Goal: Task Accomplishment & Management: Manage account settings

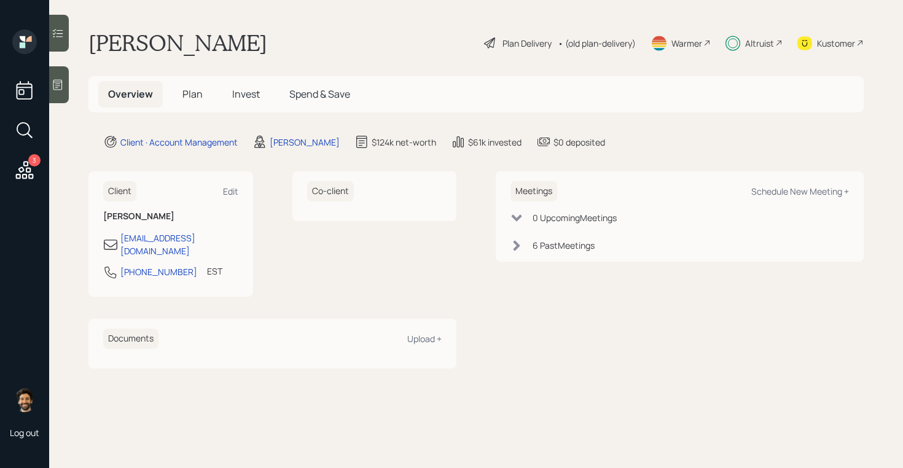
click at [753, 41] on div "Altruist" at bounding box center [759, 43] width 29 height 13
click at [247, 101] on h5 "Invest" at bounding box center [245, 94] width 47 height 26
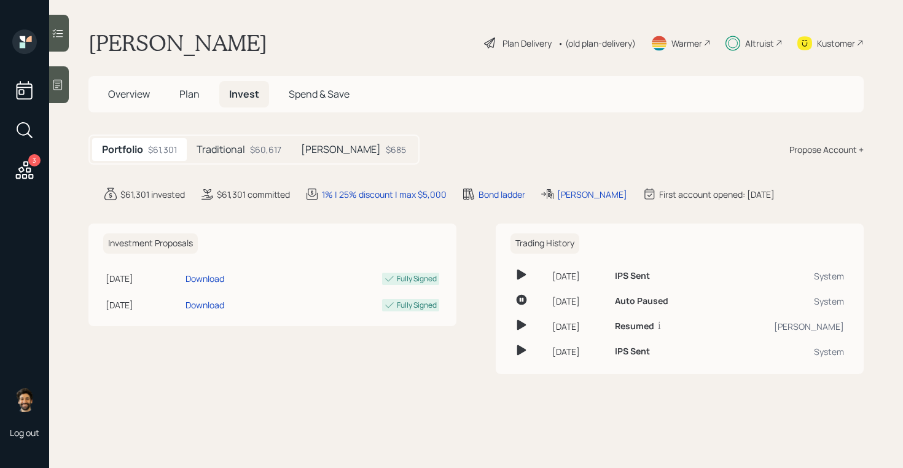
click at [242, 153] on h5 "Traditional" at bounding box center [221, 150] width 49 height 12
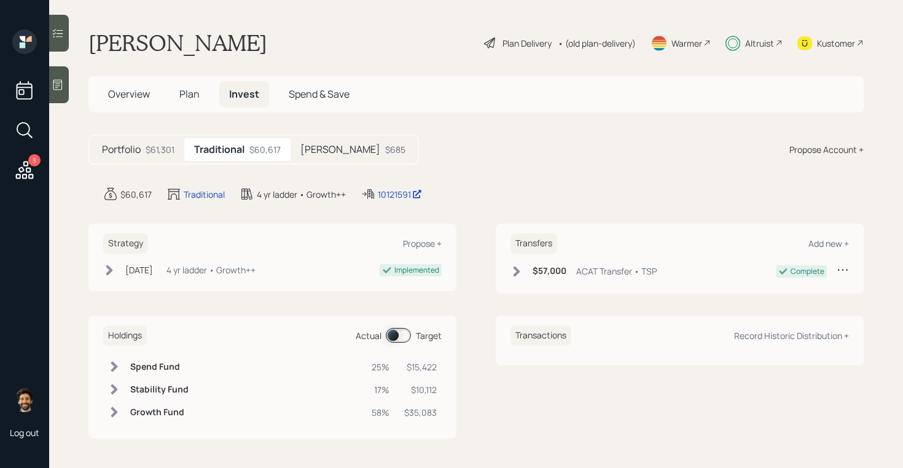
click at [396, 337] on span at bounding box center [398, 335] width 25 height 15
click at [27, 166] on icon at bounding box center [25, 170] width 22 height 22
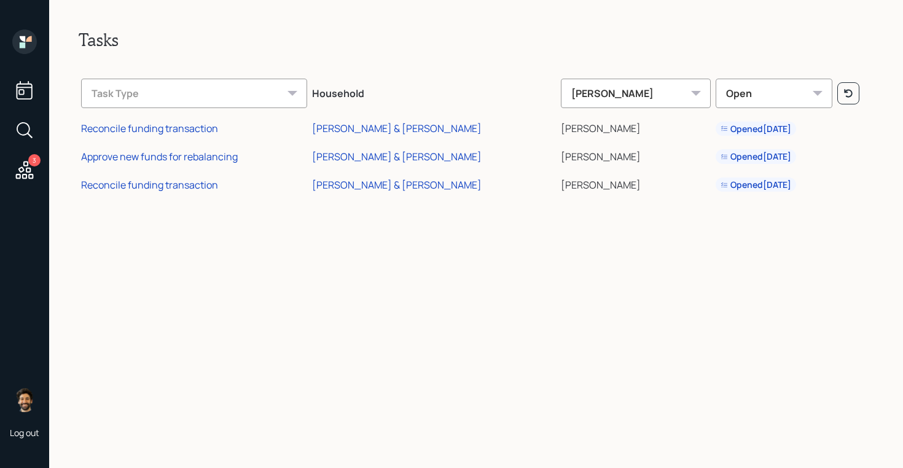
click at [181, 136] on td "Reconcile funding transaction" at bounding box center [194, 127] width 231 height 28
click at [178, 133] on div "Reconcile funding transaction" at bounding box center [149, 129] width 137 height 14
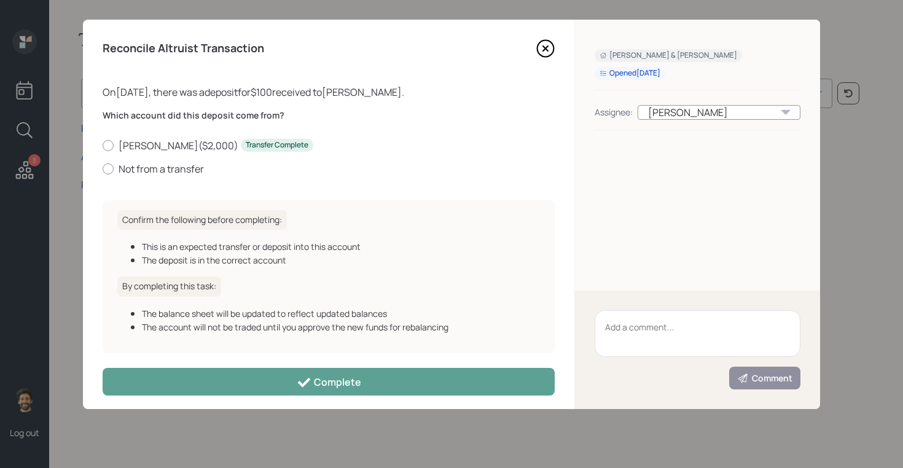
click at [129, 178] on div "Which account did this deposit come from? [PERSON_NAME] ( $2,000 ) Transfer Com…" at bounding box center [329, 149] width 452 height 81
click at [122, 173] on label "Not from a transfer" at bounding box center [329, 169] width 452 height 14
click at [103, 169] on input "Not from a transfer" at bounding box center [102, 168] width 1 height 1
radio input "true"
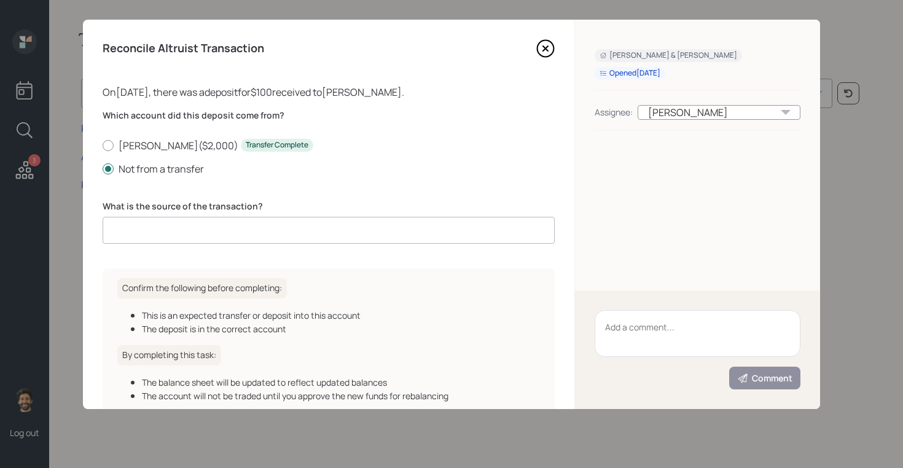
click at [217, 234] on input at bounding box center [329, 230] width 452 height 27
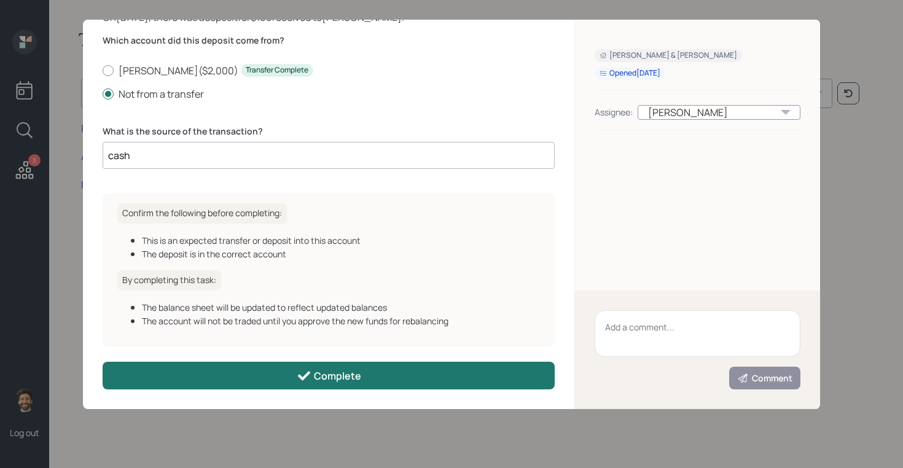
type input "cash"
click at [242, 369] on button "Complete" at bounding box center [329, 376] width 452 height 28
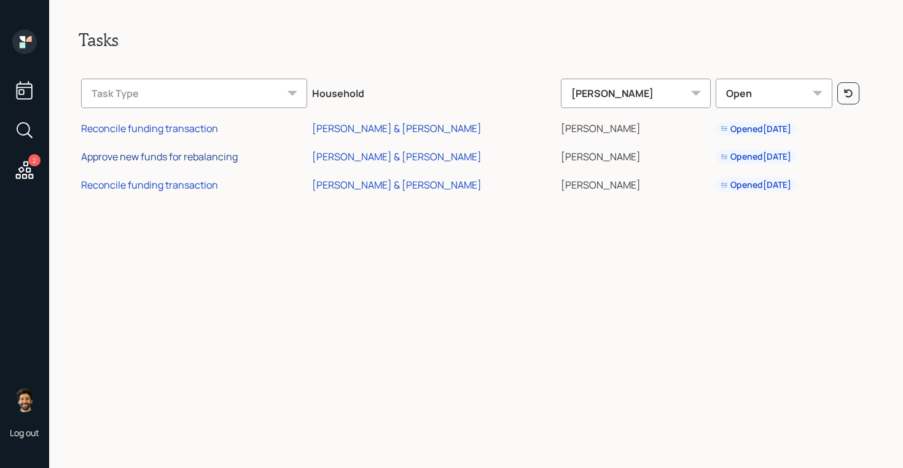
click at [150, 158] on div "Approve new funds for rebalancing" at bounding box center [159, 157] width 157 height 14
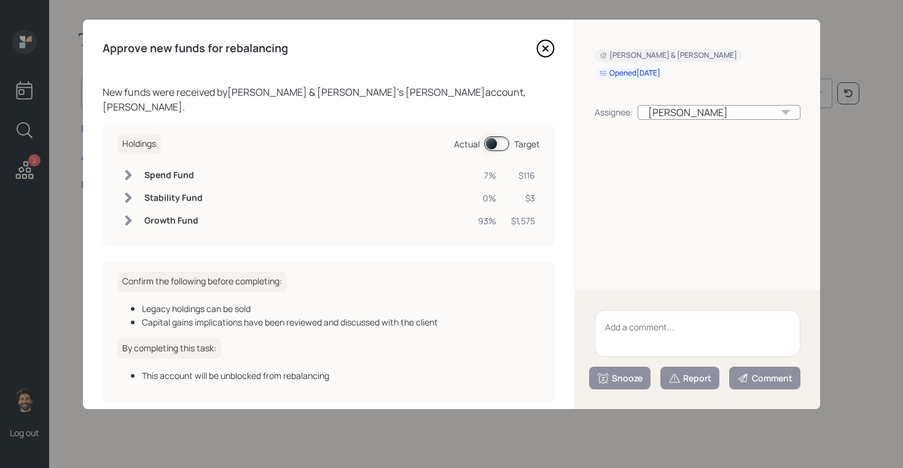
scroll to position [40, 0]
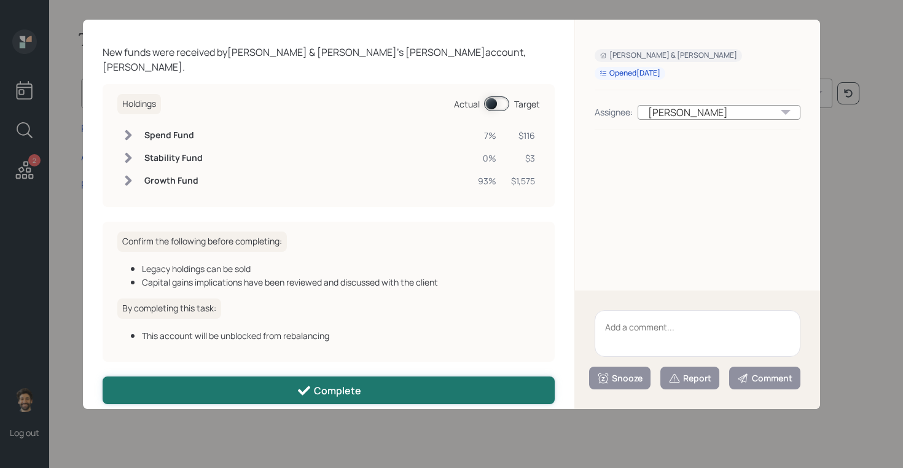
click at [198, 377] on button "Complete" at bounding box center [329, 391] width 452 height 28
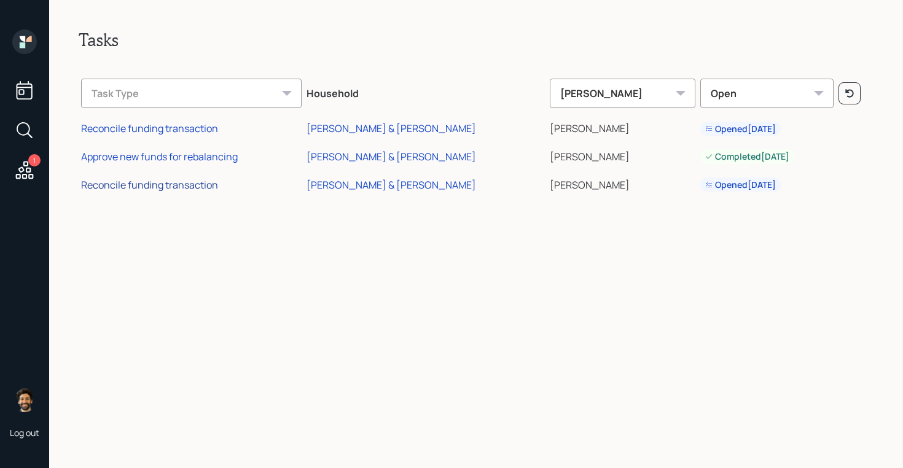
click at [170, 187] on div "Reconcile funding transaction" at bounding box center [149, 185] width 137 height 14
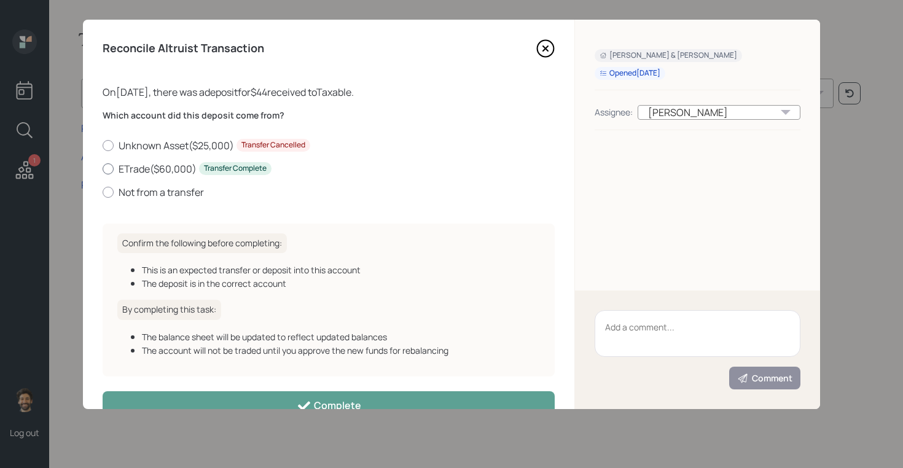
click at [142, 167] on label "ETrade ( $60,000 ) Transfer Complete" at bounding box center [329, 169] width 452 height 14
click at [103, 168] on input "ETrade ( $60,000 ) Transfer Complete" at bounding box center [102, 168] width 1 height 1
radio input "true"
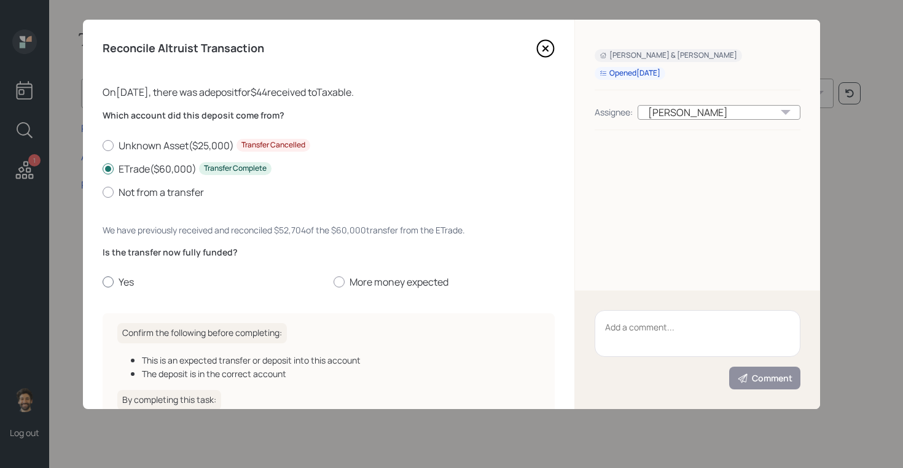
click at [128, 278] on label "Yes" at bounding box center [213, 282] width 221 height 14
click at [103, 282] on input "Yes" at bounding box center [102, 282] width 1 height 1
radio input "true"
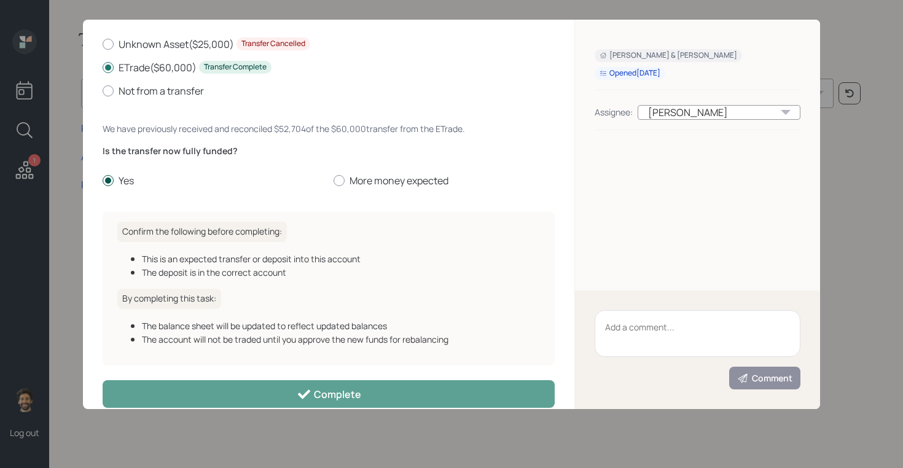
scroll to position [120, 0]
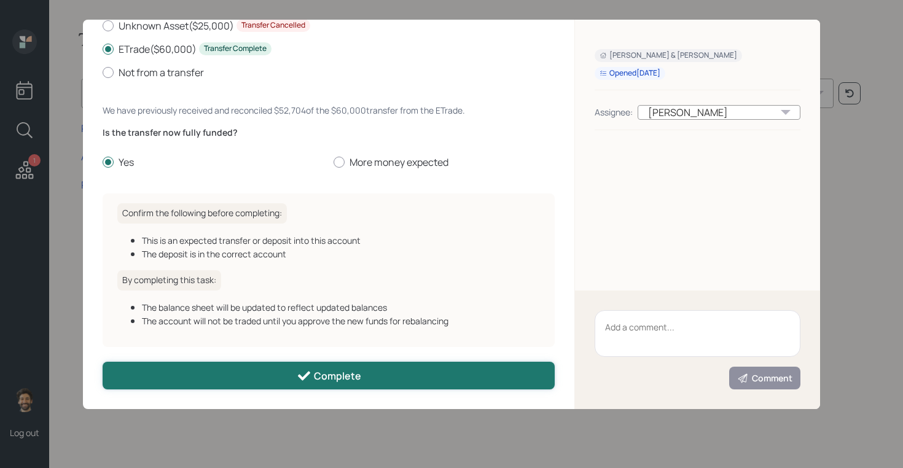
click at [206, 380] on button "Complete" at bounding box center [329, 376] width 452 height 28
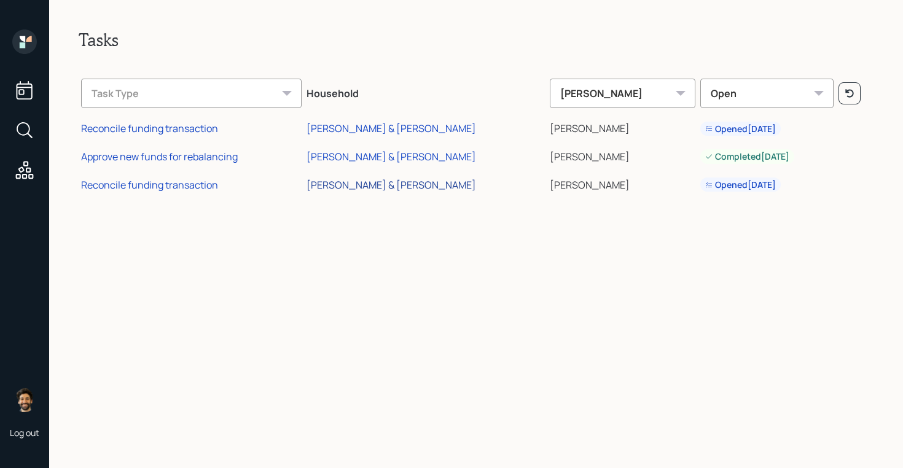
click at [403, 181] on div "[PERSON_NAME] & [PERSON_NAME]" at bounding box center [392, 185] width 170 height 14
